Goal: Transaction & Acquisition: Obtain resource

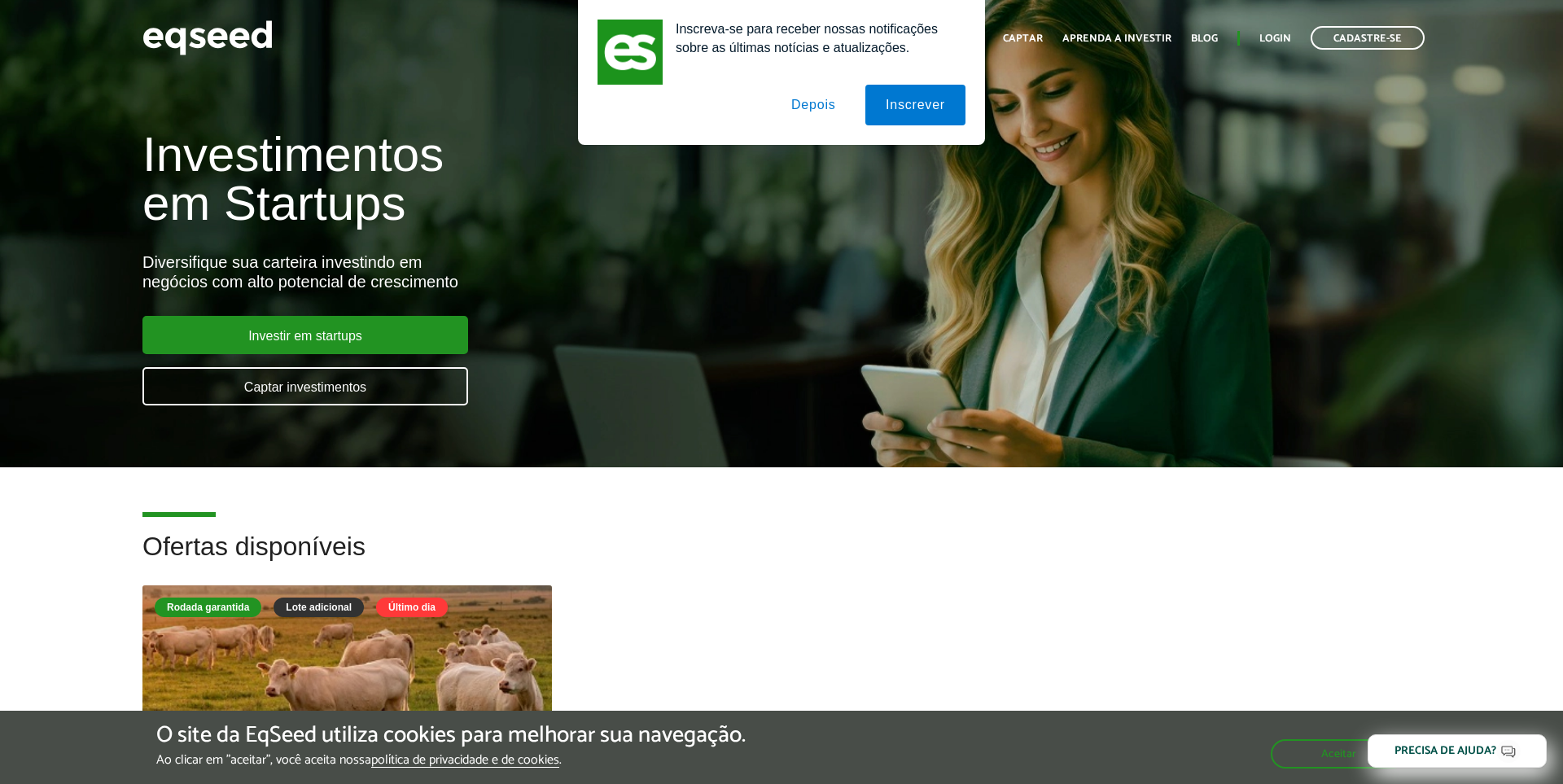
click at [1266, 40] on div "Inscreva-se para receber nossas notificações sobre as últimas notícias e atuali…" at bounding box center [782, 72] width 1563 height 145
click at [1286, 38] on div "Inscreva-se para receber nossas notificações sobre as últimas notícias e atuali…" at bounding box center [782, 72] width 1563 height 145
click at [815, 113] on button "Depois" at bounding box center [814, 105] width 86 height 41
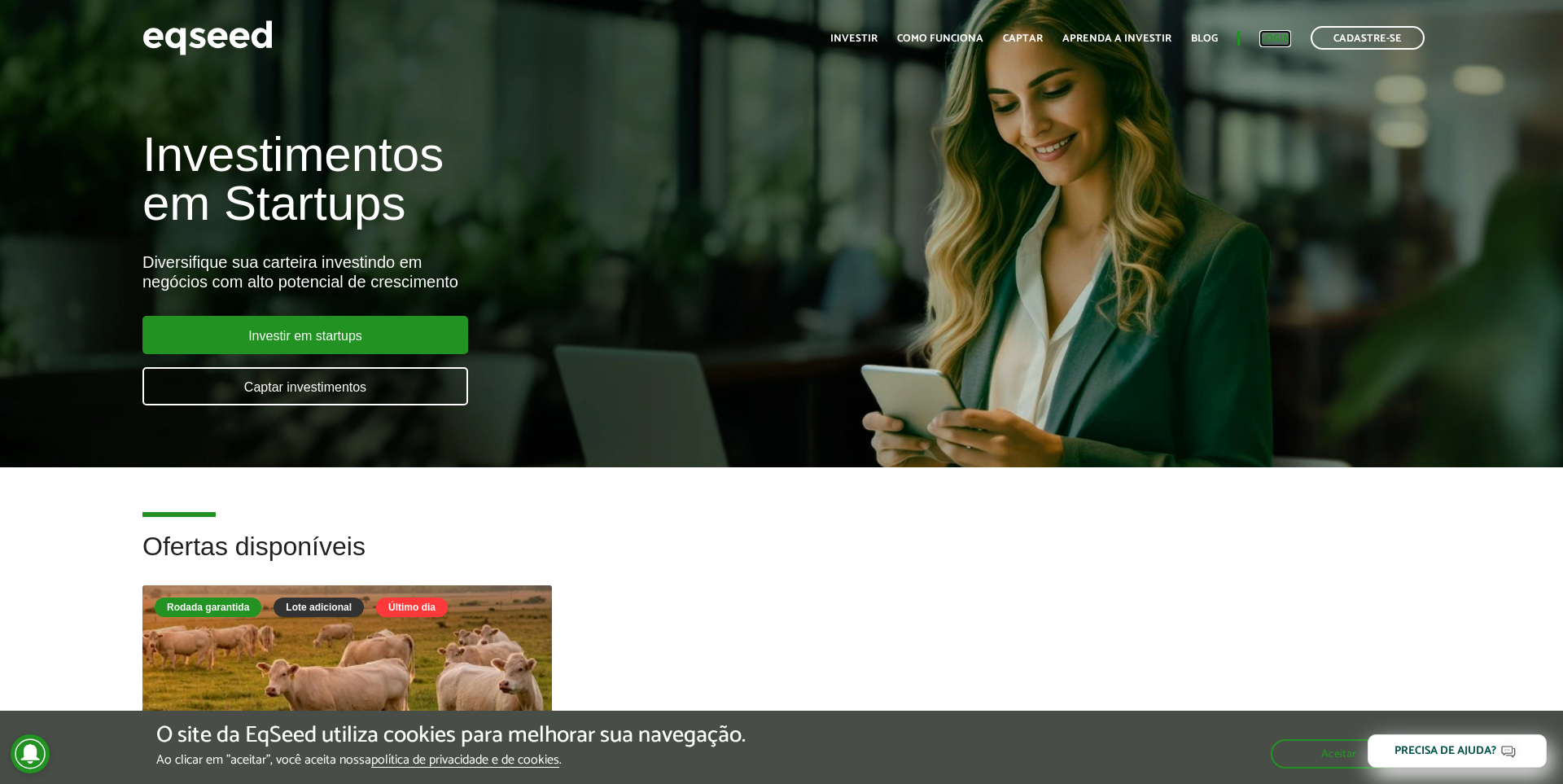
click at [1272, 35] on link "Login" at bounding box center [1275, 39] width 32 height 10
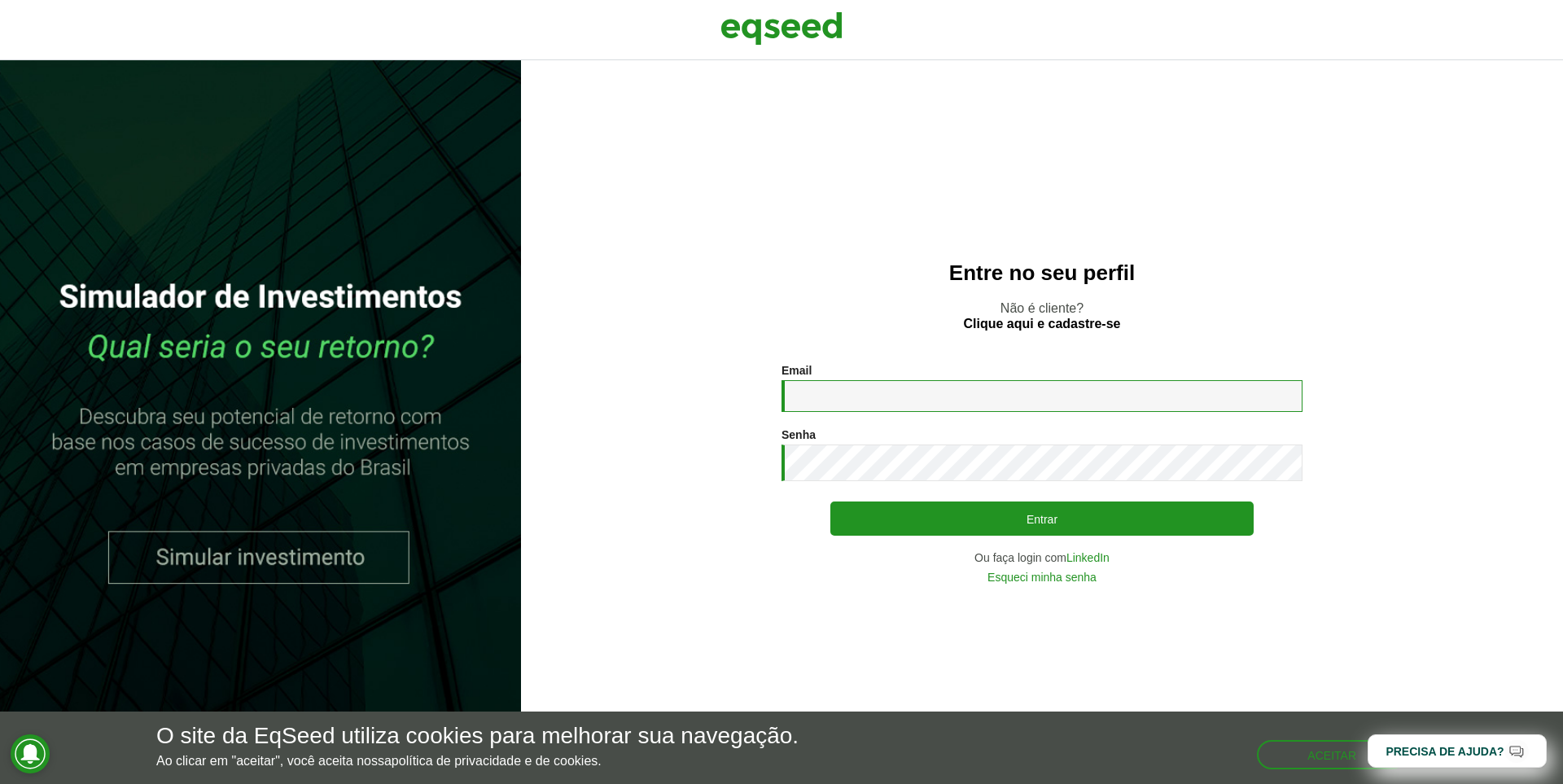
click at [834, 388] on input "Email *" at bounding box center [1042, 395] width 521 height 32
type input "**********"
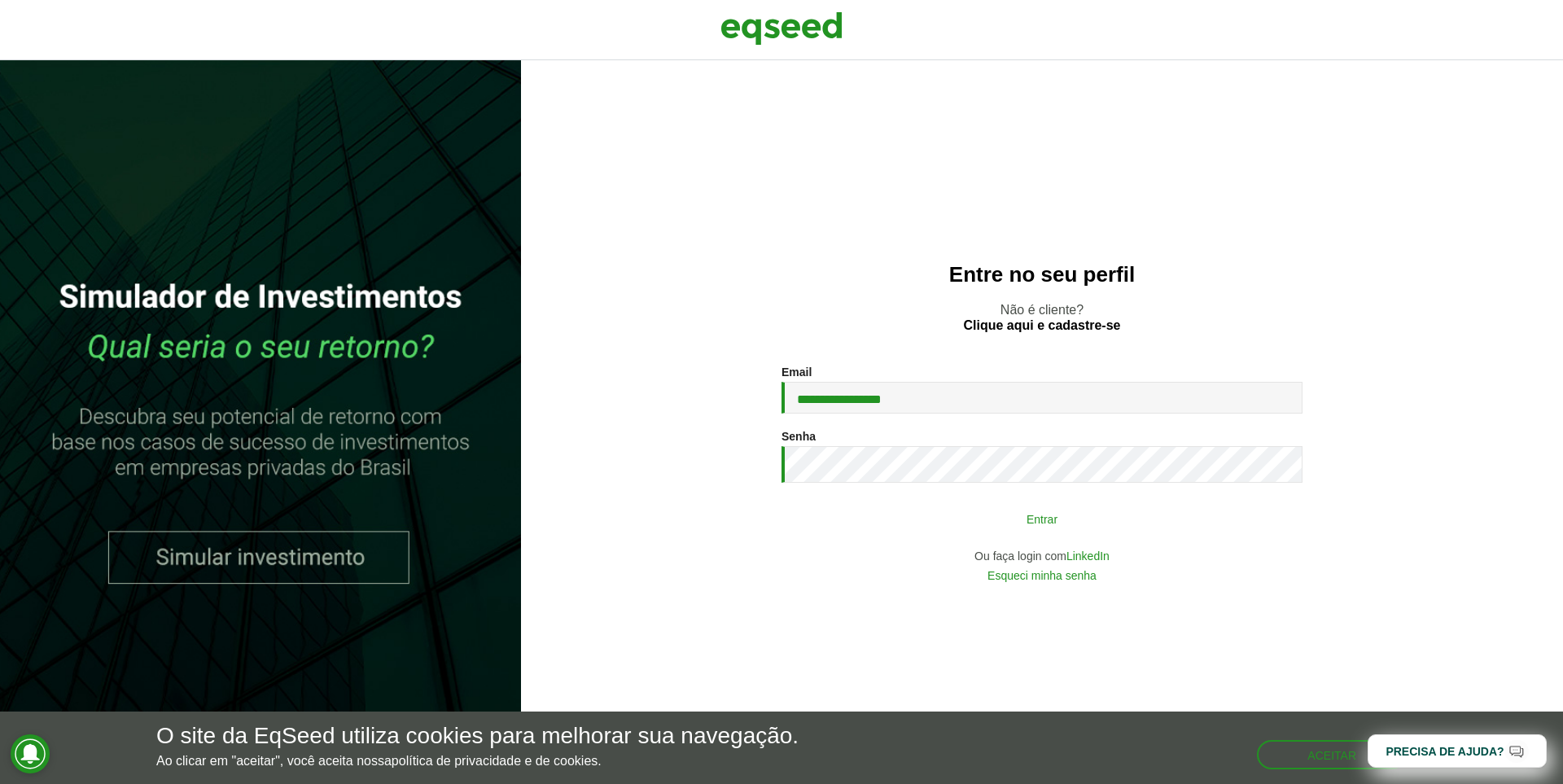
click at [1026, 519] on button "Entrar" at bounding box center [1041, 518] width 423 height 31
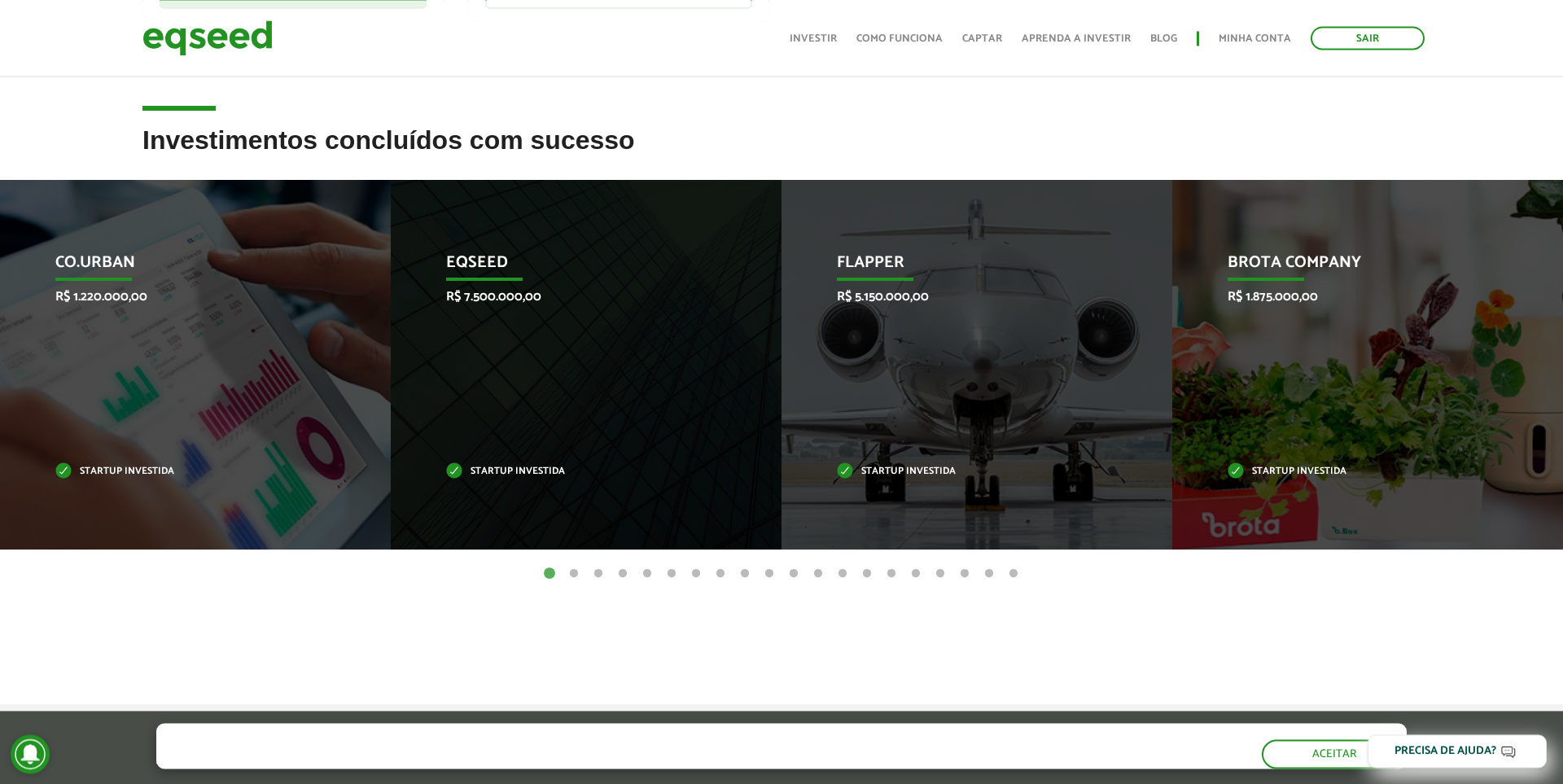
scroll to position [584, 0]
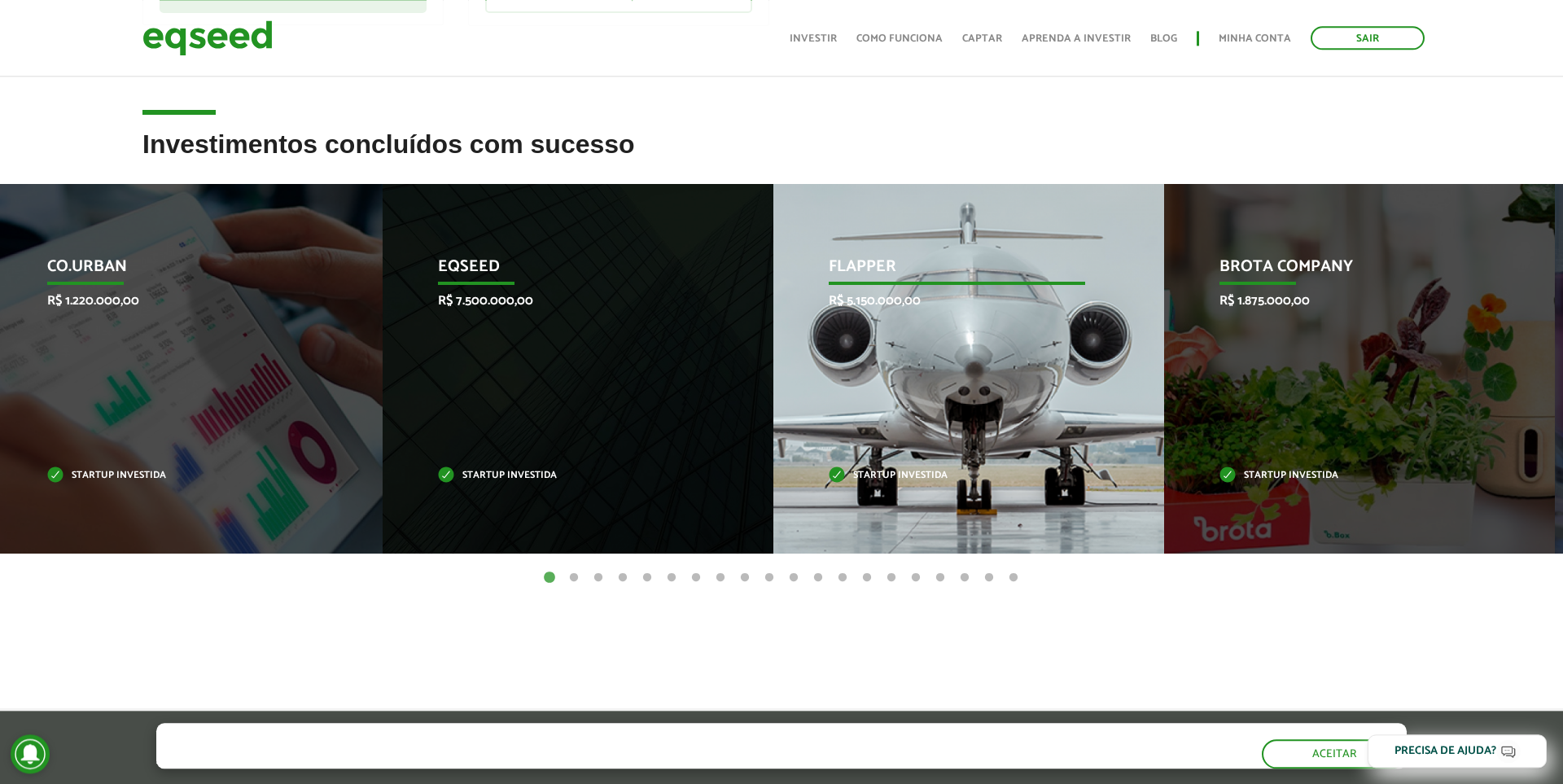
drag, startPoint x: 1068, startPoint y: 396, endPoint x: 624, endPoint y: 409, distance: 444.2
click at [774, 411] on div "Flapper R$ 5.150.000,00 Startup investida" at bounding box center [956, 369] width 366 height 370
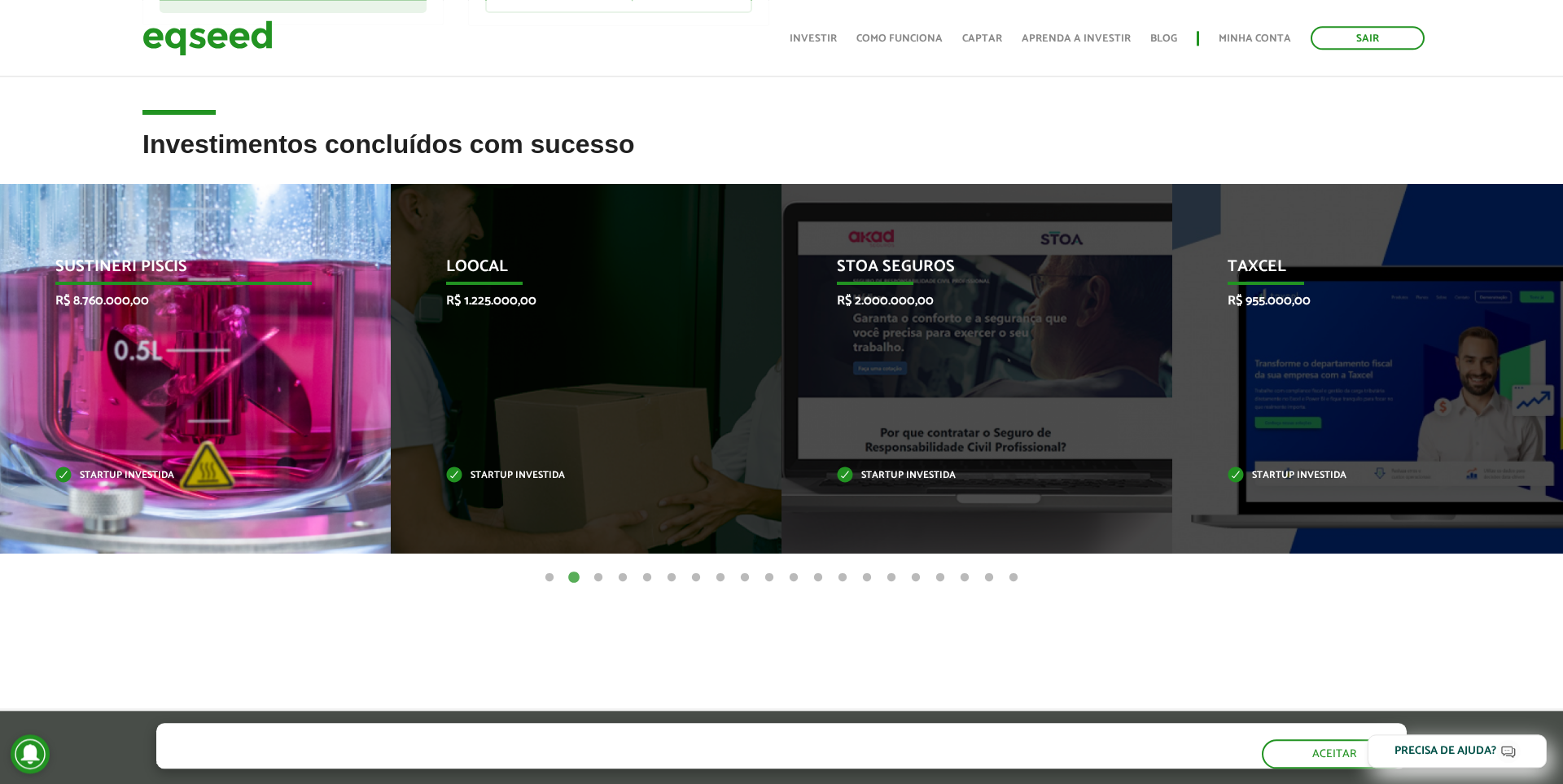
click at [100, 268] on p "Sustineri Piscis" at bounding box center [183, 271] width 256 height 28
click at [121, 472] on p "Startup investida" at bounding box center [183, 476] width 256 height 9
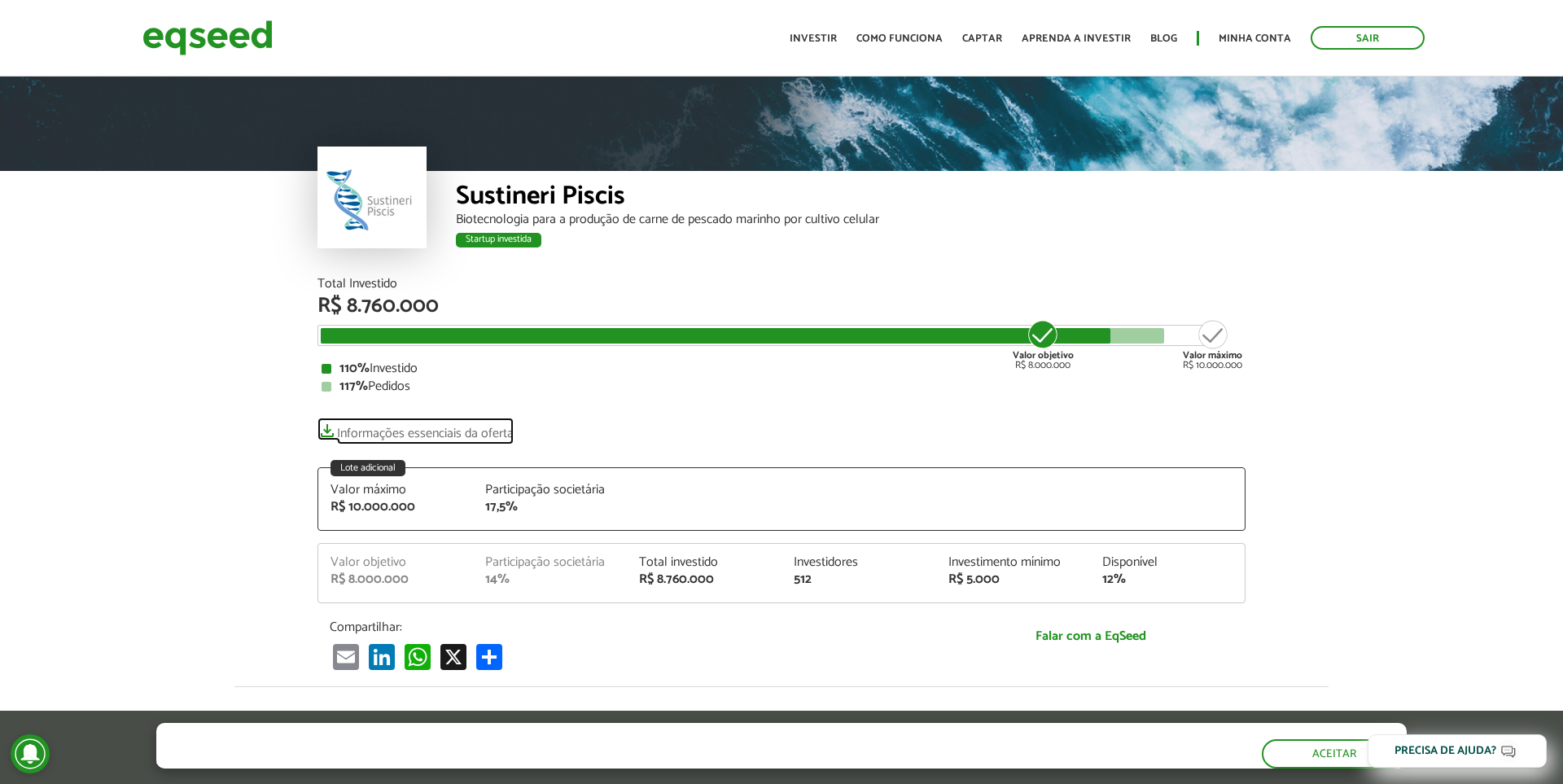
click at [325, 427] on link "Informações essenciais da oferta" at bounding box center [415, 429] width 196 height 22
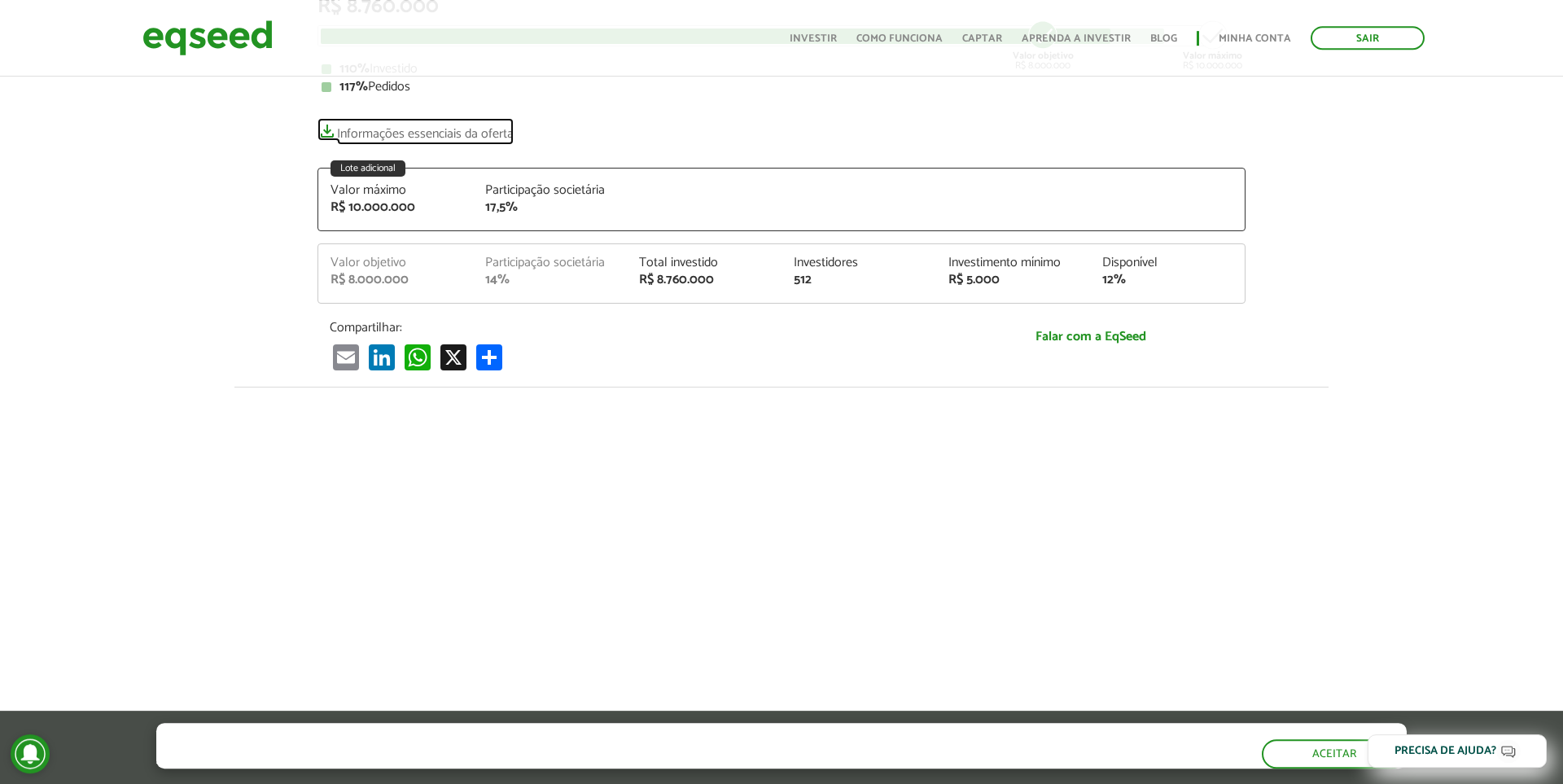
scroll to position [614, 0]
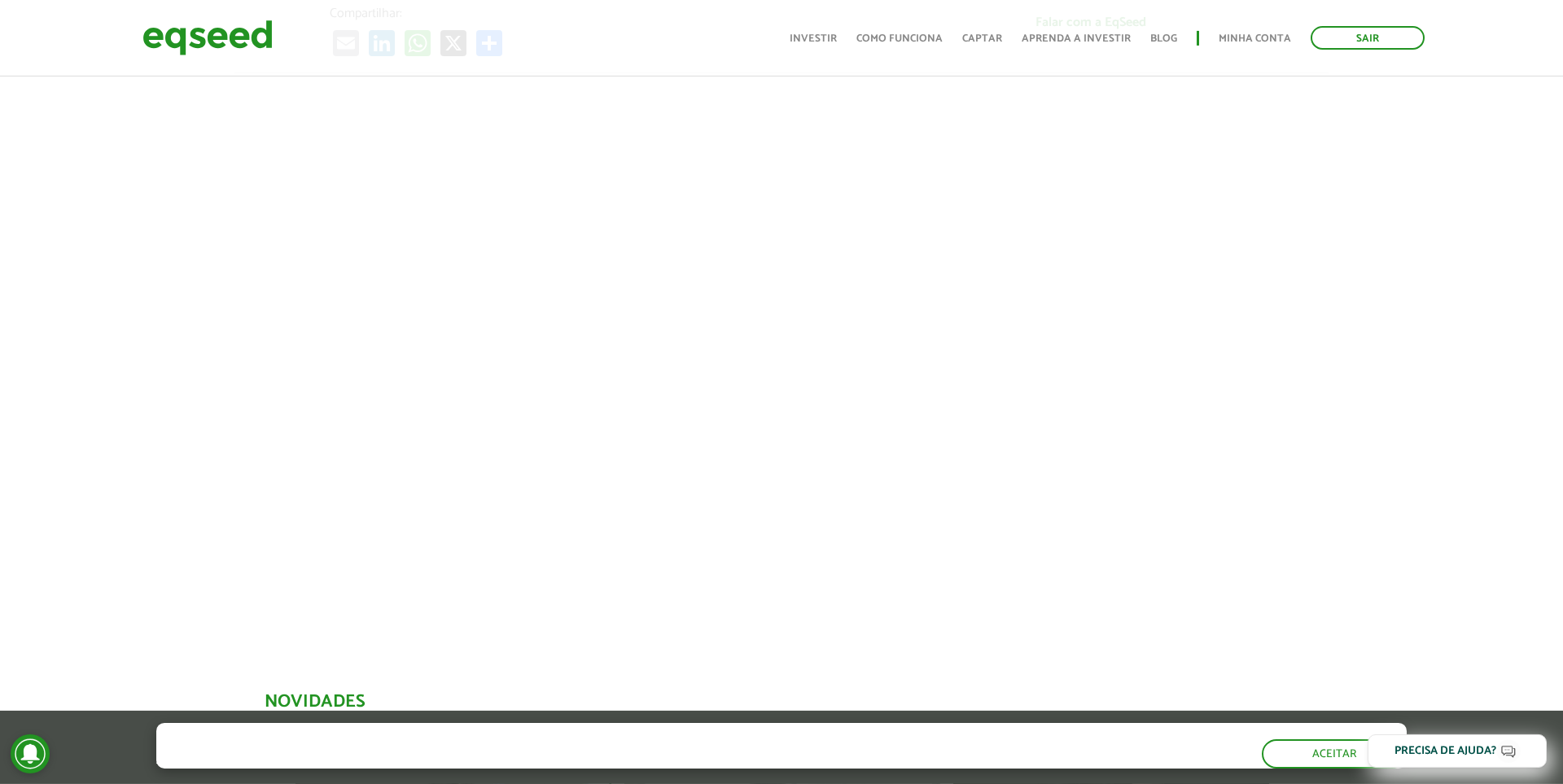
click at [1534, 179] on div at bounding box center [782, 350] width 1563 height 555
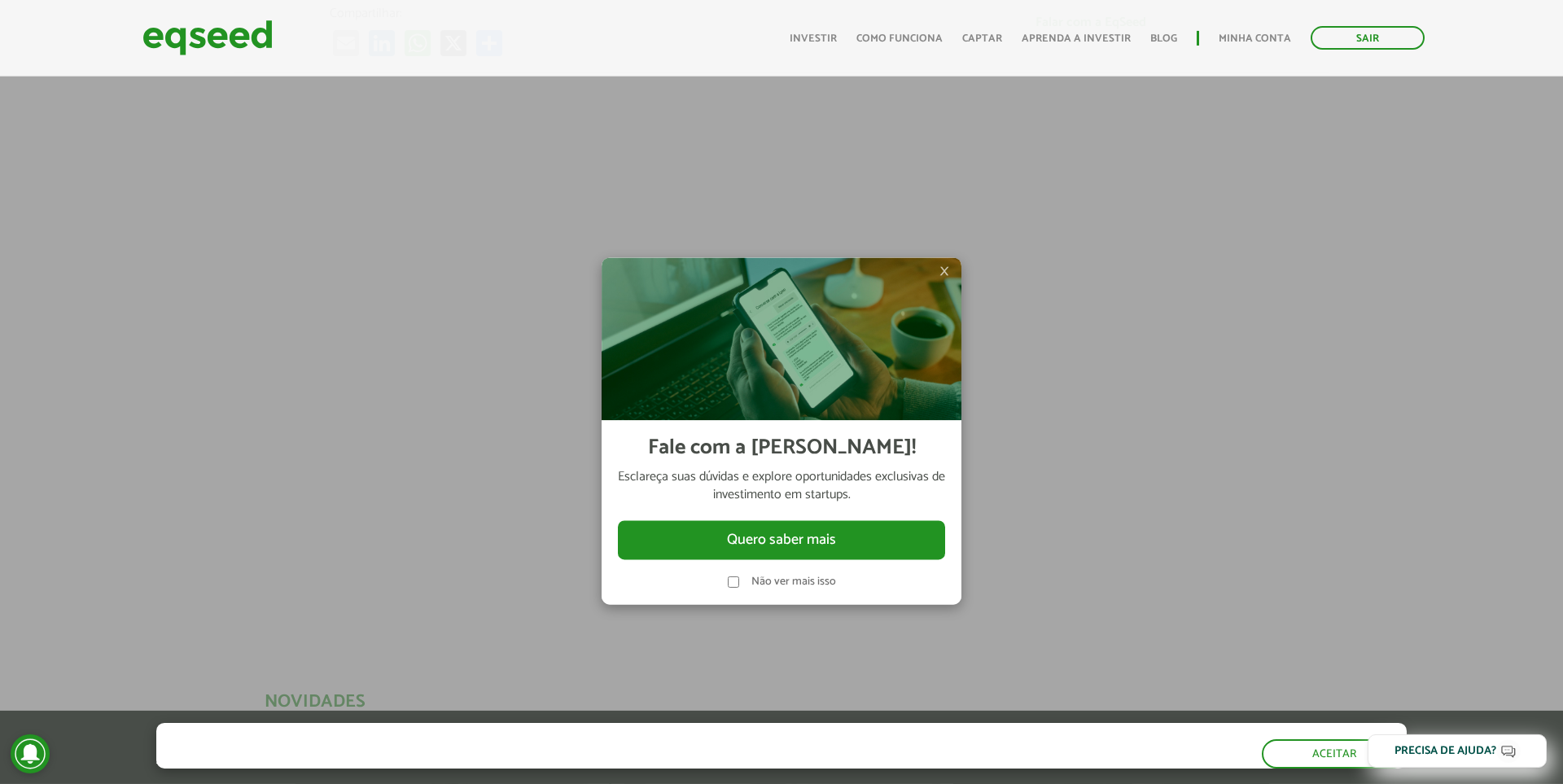
click at [942, 276] on span "×" at bounding box center [943, 271] width 10 height 20
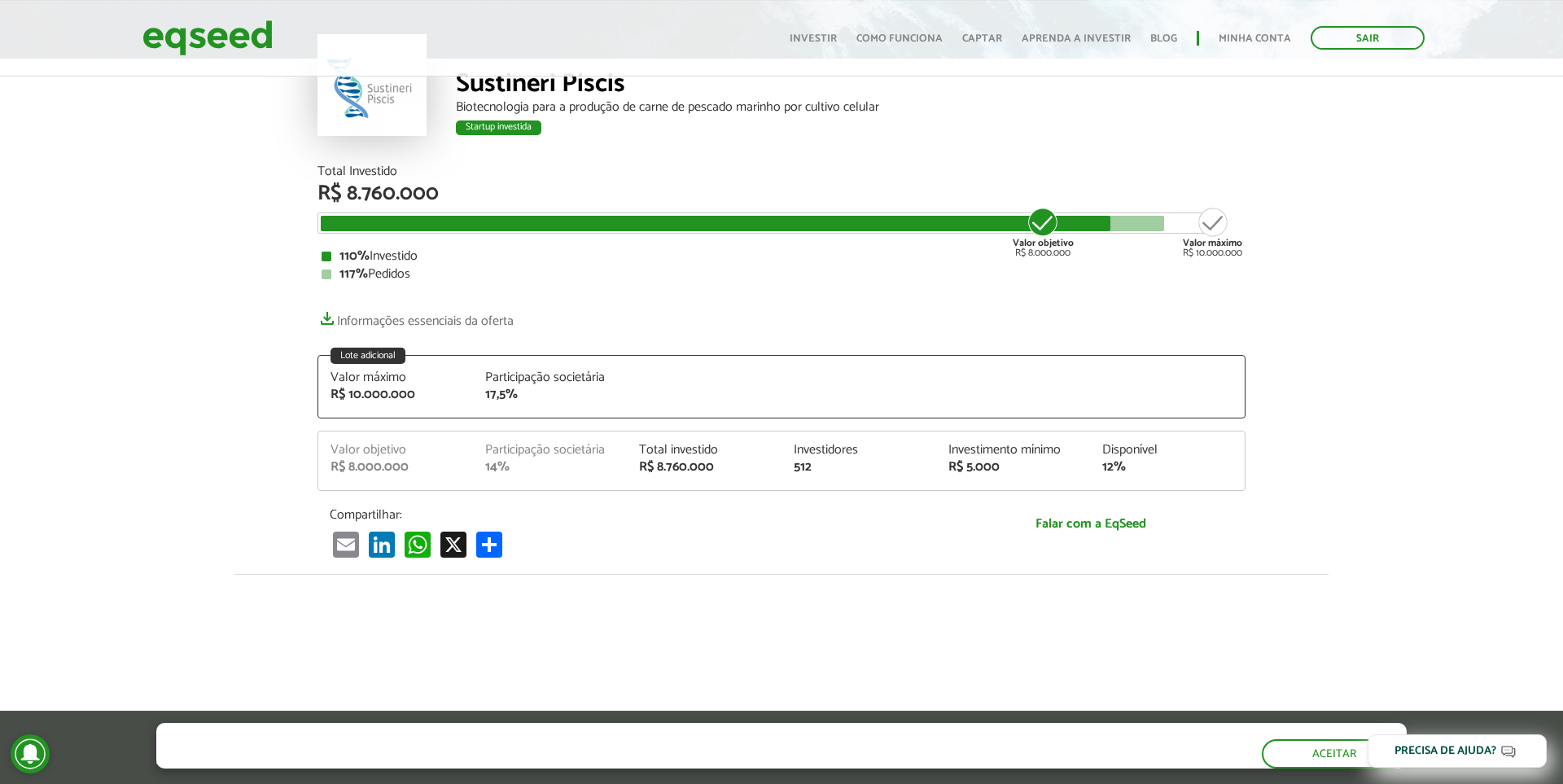
scroll to position [119, 0]
